Goal: Transaction & Acquisition: Download file/media

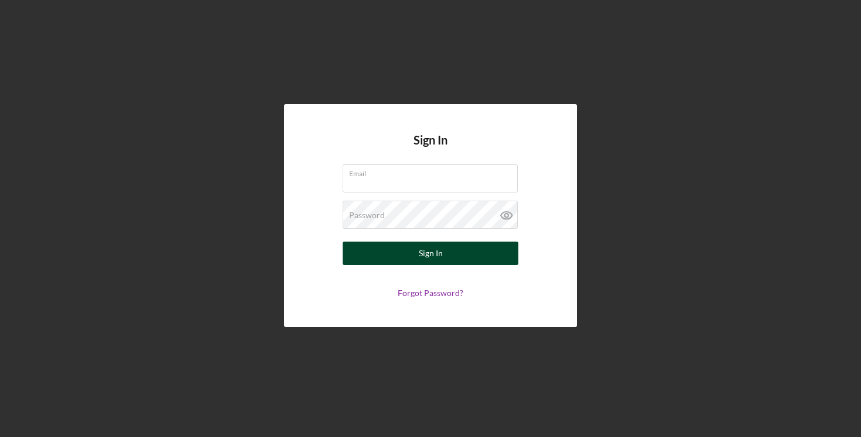
type input "[EMAIL_ADDRESS][DOMAIN_NAME]"
click at [388, 256] on button "Sign In" at bounding box center [430, 253] width 176 height 23
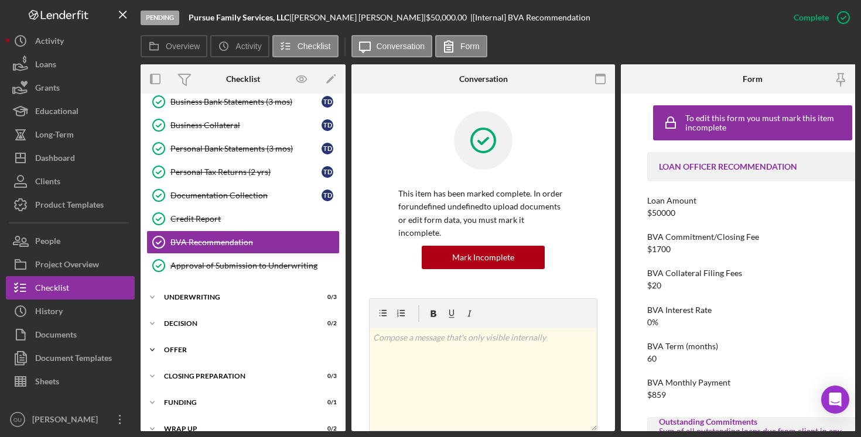
scroll to position [204, 0]
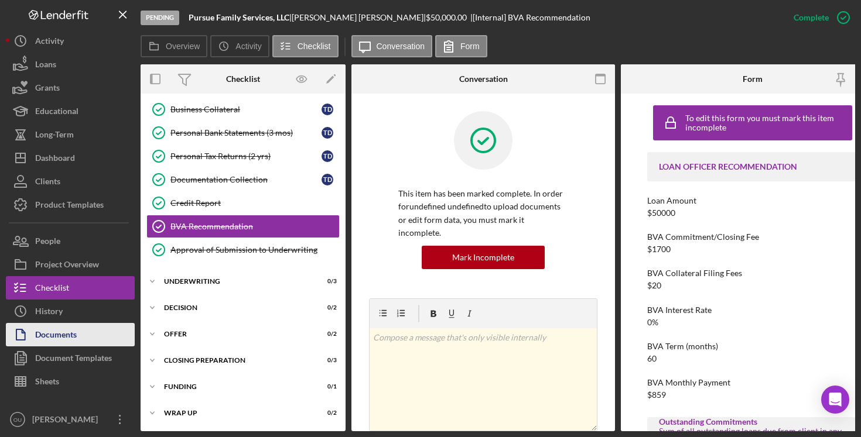
click at [86, 335] on button "Documents" at bounding box center [70, 334] width 129 height 23
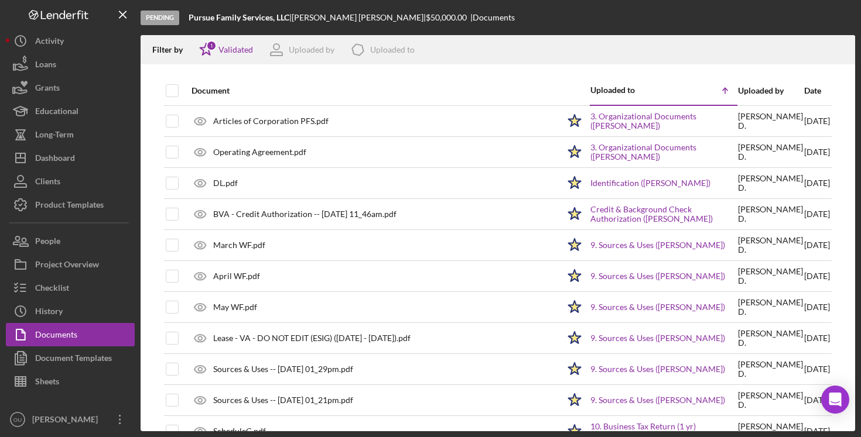
click at [813, 88] on div "Date" at bounding box center [817, 90] width 26 height 9
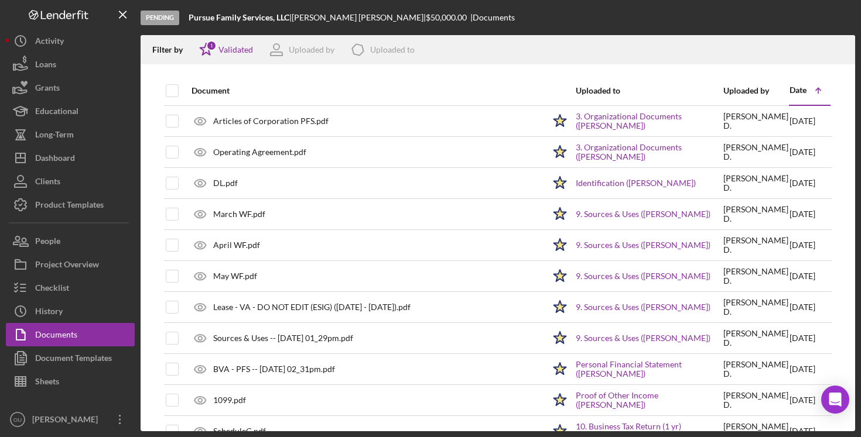
click at [818, 87] on icon "Icon/Table Sort Arrow" at bounding box center [817, 90] width 23 height 23
click at [800, 92] on div "Date" at bounding box center [797, 89] width 17 height 9
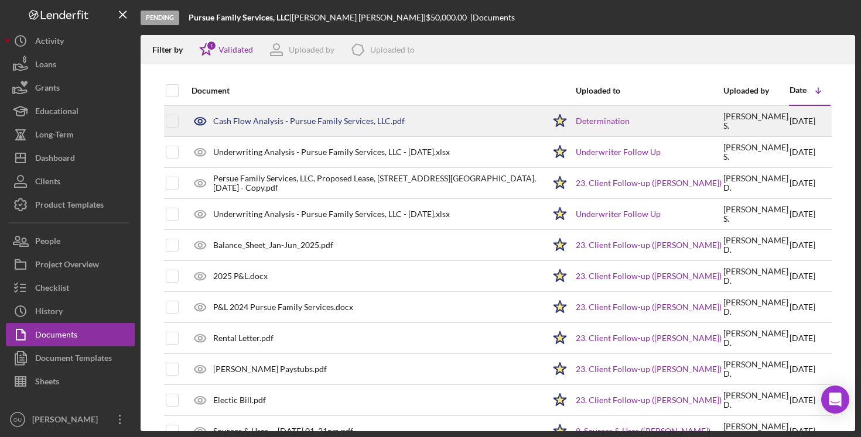
click at [251, 124] on div "Cash Flow Analysis - Pursue Family Services, LLC.pdf" at bounding box center [308, 121] width 191 height 9
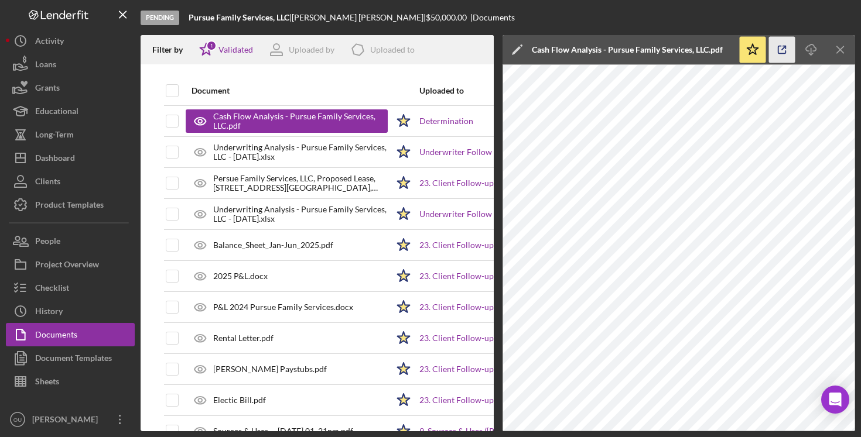
click at [786, 51] on icon "button" at bounding box center [782, 50] width 26 height 26
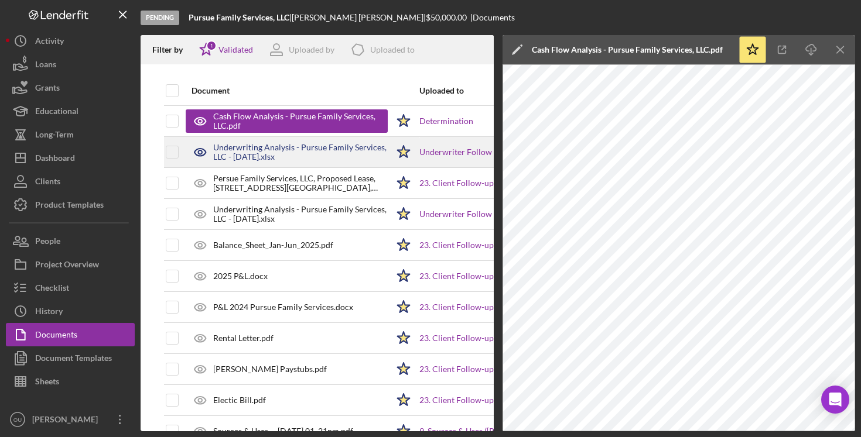
click at [335, 146] on div "Underwriting Analysis - Pursue Family Services, LLC - 08.25.25.xlsx" at bounding box center [300, 152] width 174 height 19
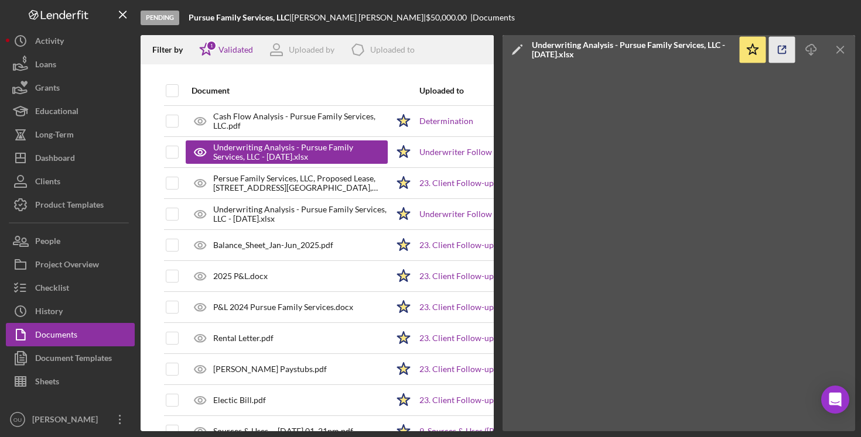
click at [783, 50] on icon "button" at bounding box center [782, 50] width 26 height 26
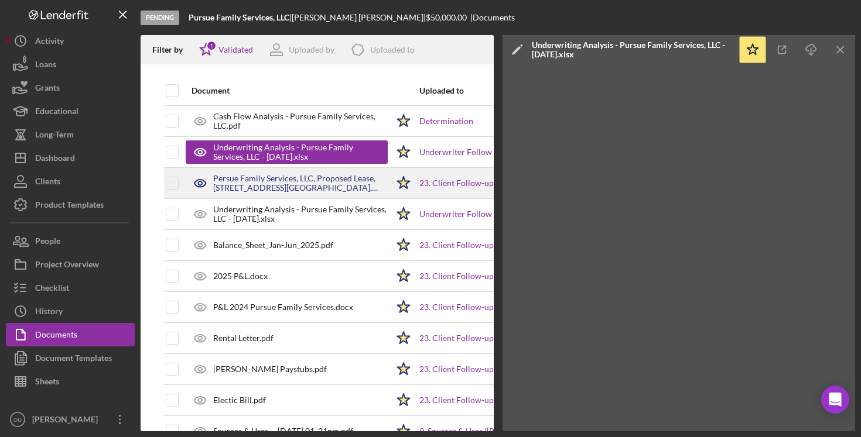
click at [273, 191] on div "Persue Family Services, LLC, Proposed Lease, 9413 Hull St. Rd, Suite D, Rockwoo…" at bounding box center [300, 183] width 174 height 19
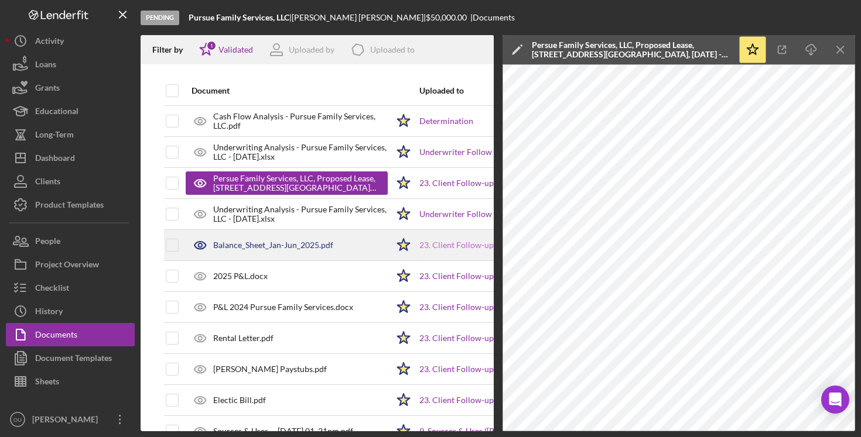
click at [261, 249] on div "Balance_Sheet_Jan-Jun_2025.pdf" at bounding box center [273, 245] width 120 height 9
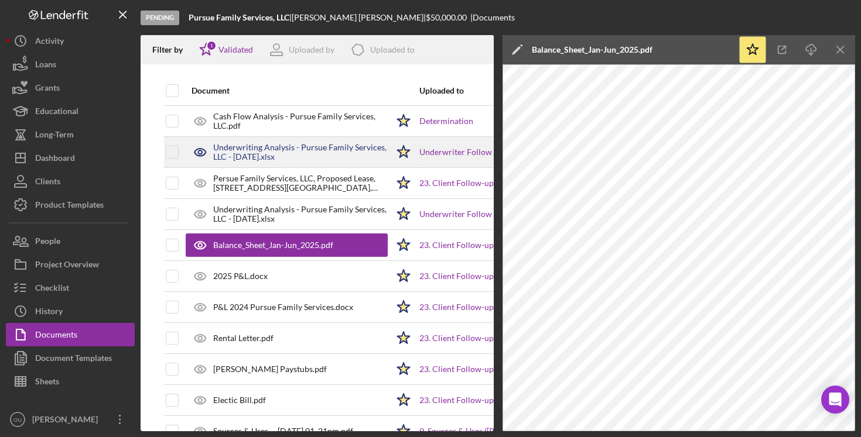
click at [251, 159] on div "Underwriting Analysis - Pursue Family Services, LLC - 08.25.25.xlsx" at bounding box center [300, 152] width 174 height 19
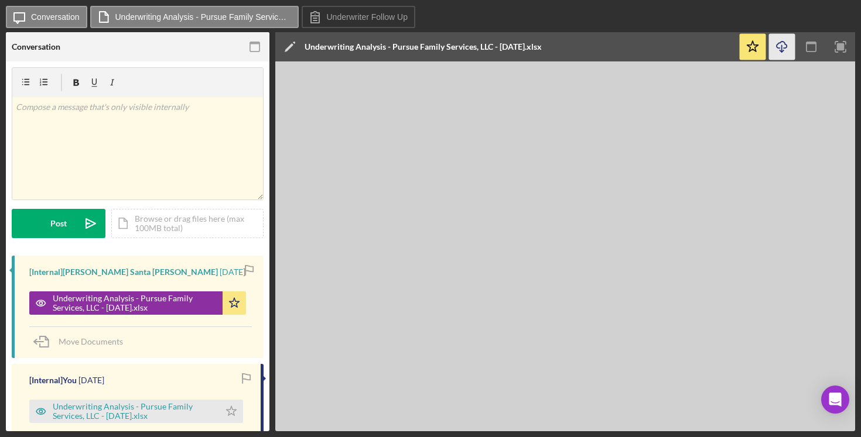
click at [777, 55] on icon "Icon/Download" at bounding box center [782, 47] width 26 height 26
